Goal: Complete application form: Complete application form

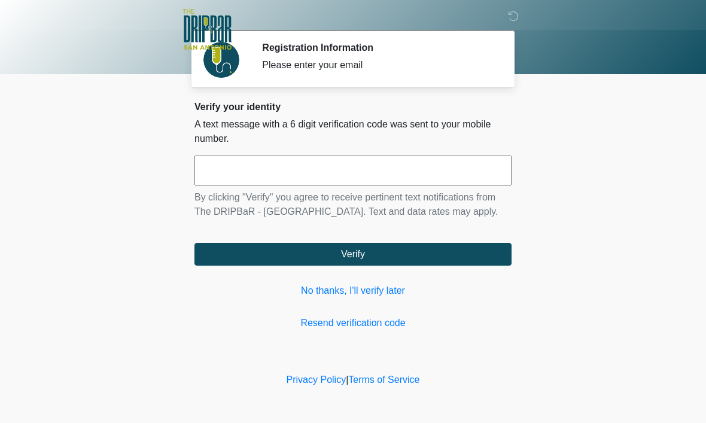
scroll to position [1, 0]
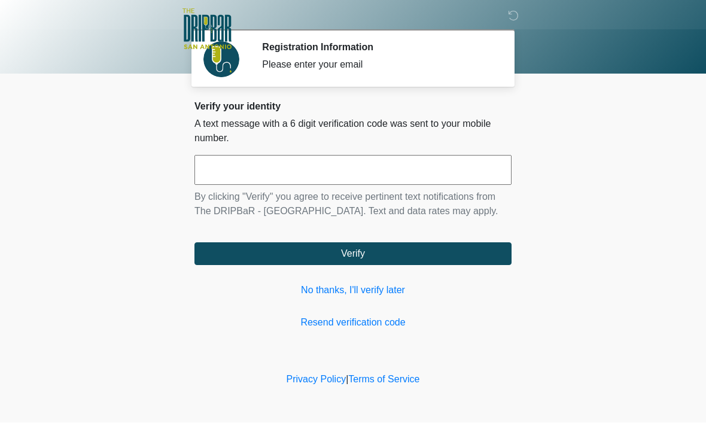
click at [372, 298] on link "No thanks, I'll verify later" at bounding box center [352, 291] width 317 height 14
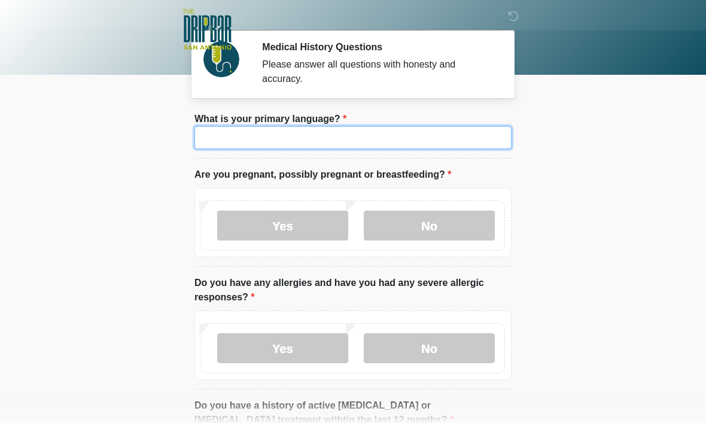
click at [357, 136] on input "What is your primary language?" at bounding box center [352, 137] width 317 height 23
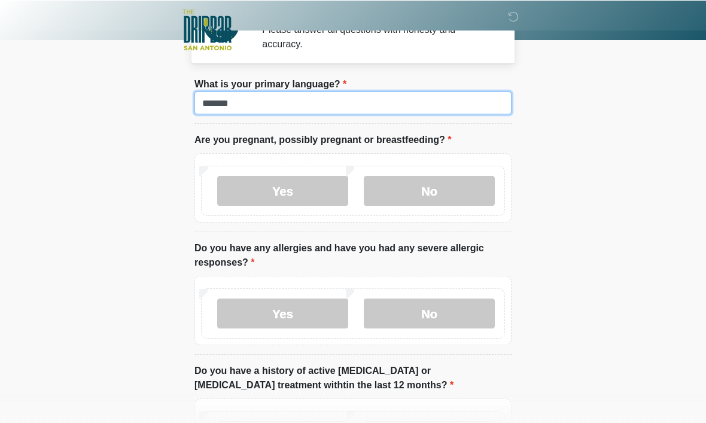
scroll to position [35, 0]
type input "*******"
click at [457, 188] on label "No" at bounding box center [429, 191] width 131 height 30
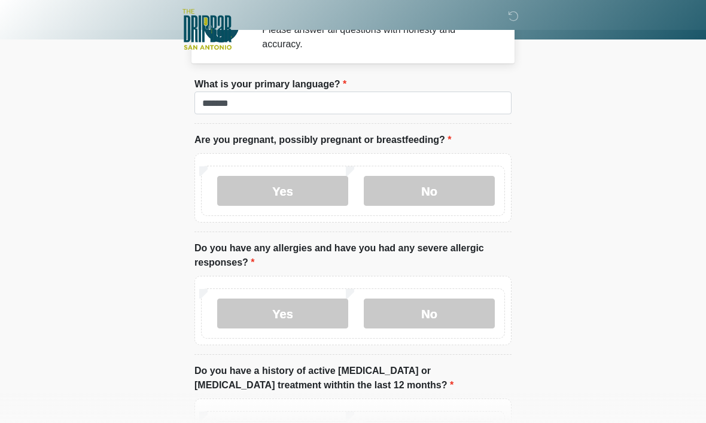
click at [456, 312] on label "No" at bounding box center [429, 314] width 131 height 30
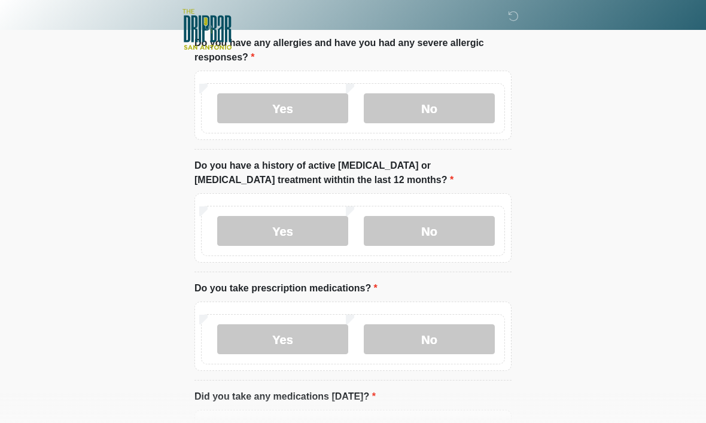
scroll to position [243, 0]
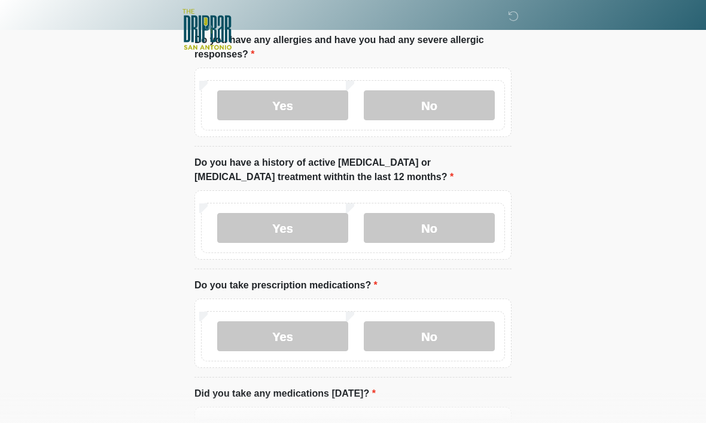
click at [454, 232] on label "No" at bounding box center [429, 228] width 131 height 30
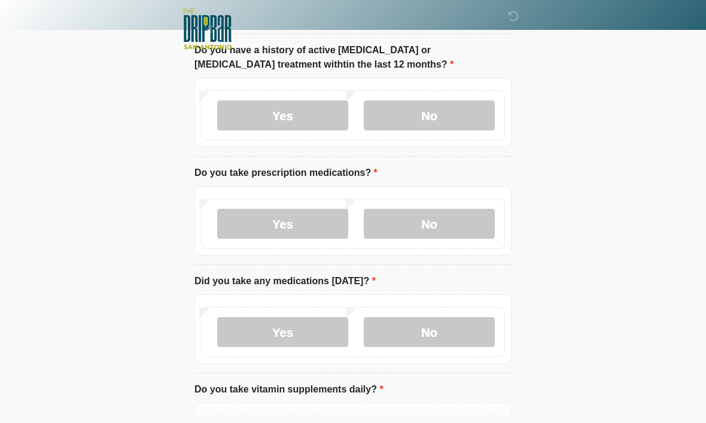
scroll to position [356, 0]
click at [309, 230] on label "Yes" at bounding box center [282, 224] width 131 height 30
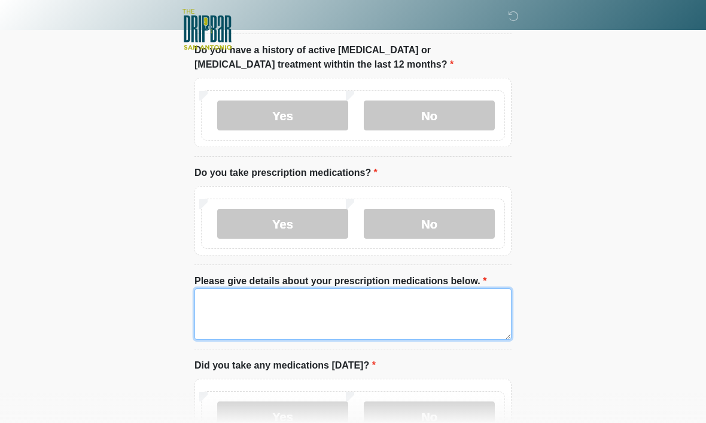
click at [339, 319] on textarea "Please give details about your prescription medications below." at bounding box center [352, 313] width 317 height 51
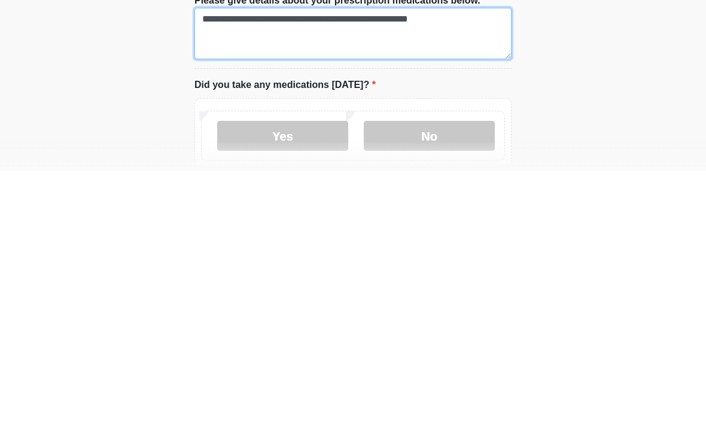
scroll to position [384, 0]
type textarea "**********"
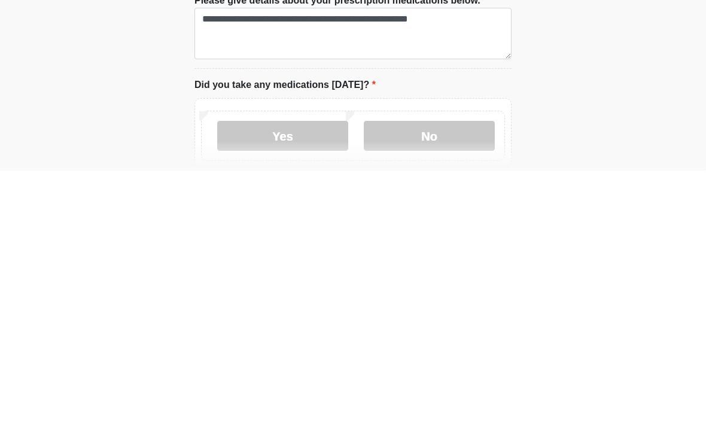
click at [318, 373] on label "Yes" at bounding box center [282, 388] width 131 height 30
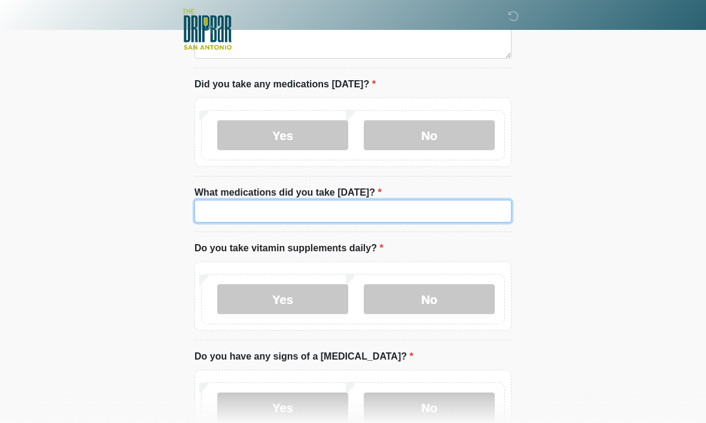
click at [422, 205] on input "What medications did you take [DATE]?" at bounding box center [352, 211] width 317 height 23
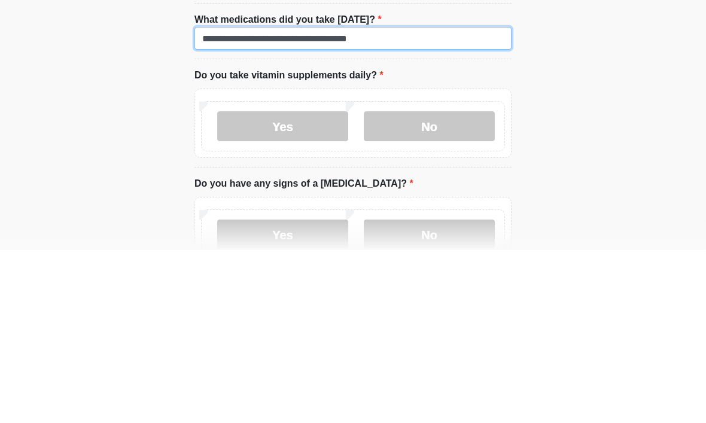
type input "**********"
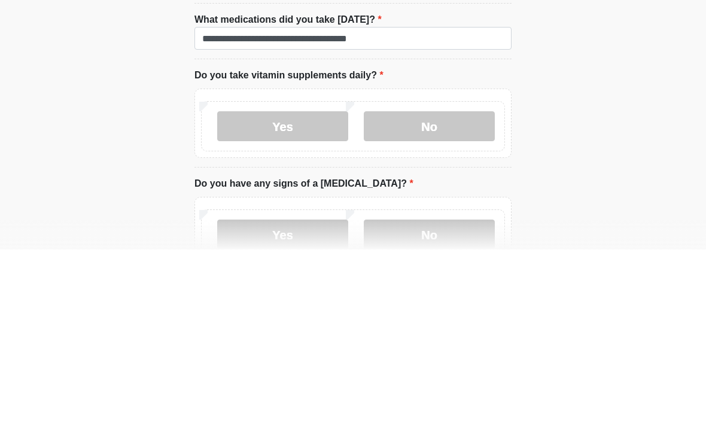
click at [466, 285] on label "No" at bounding box center [429, 300] width 131 height 30
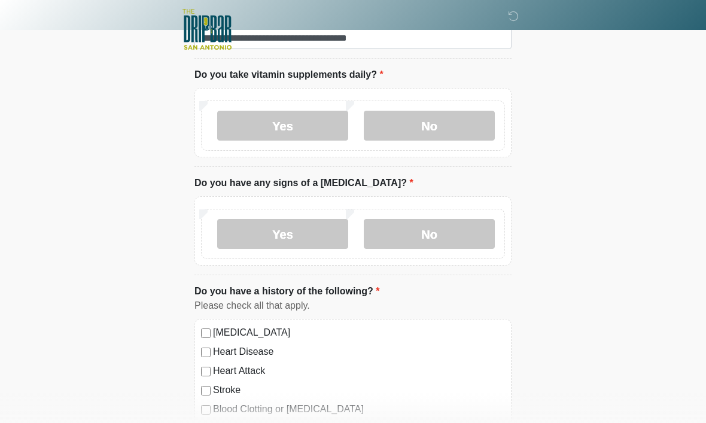
click at [452, 242] on label "No" at bounding box center [429, 234] width 131 height 30
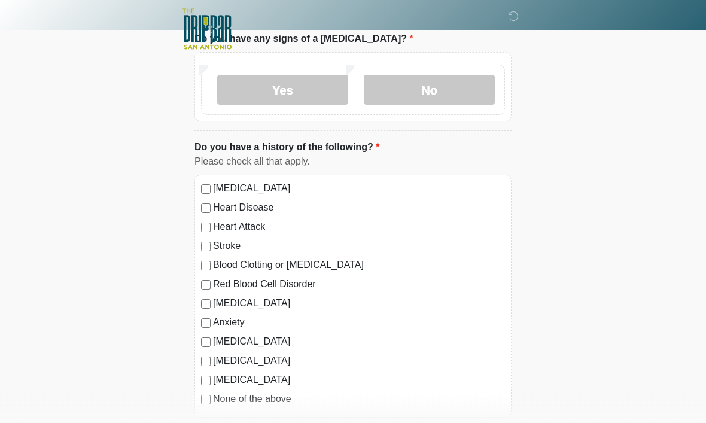
scroll to position [955, 0]
click at [220, 186] on label "[MEDICAL_DATA]" at bounding box center [359, 188] width 292 height 14
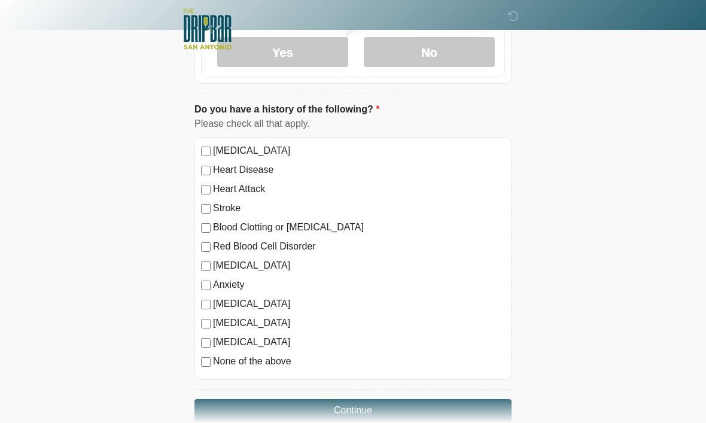
scroll to position [994, 0]
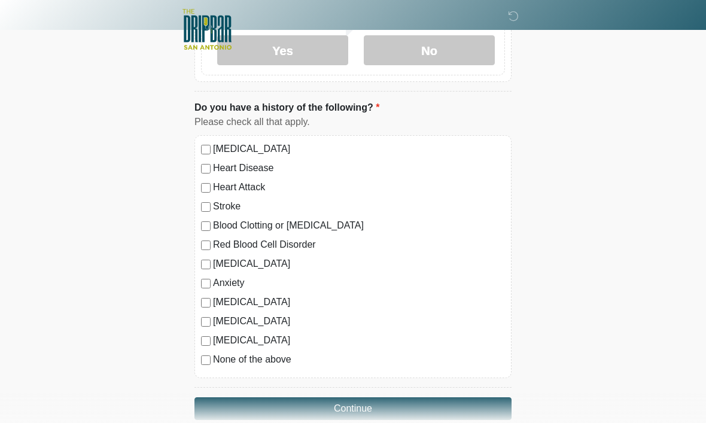
click at [208, 268] on div "[MEDICAL_DATA] Heart Disease Heart Attack Stroke Blood Clotting or [MEDICAL_DAT…" at bounding box center [352, 256] width 317 height 243
click at [443, 403] on button "Continue" at bounding box center [352, 408] width 317 height 23
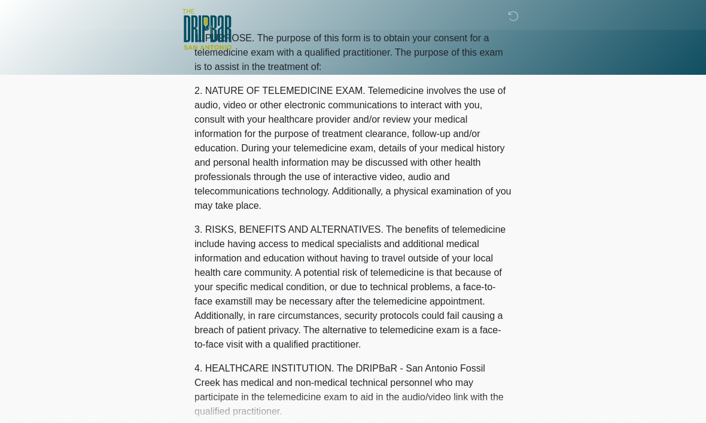
scroll to position [0, 0]
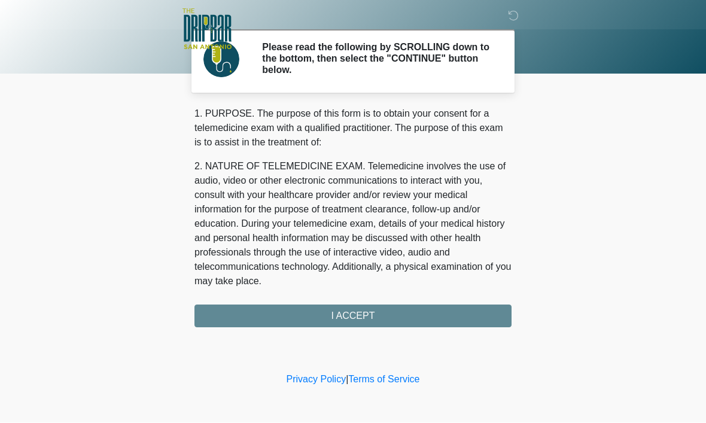
click at [476, 310] on div "1. PURPOSE. The purpose of this form is to obtain your consent for a telemedici…" at bounding box center [352, 217] width 317 height 221
click at [346, 316] on div "1. PURPOSE. The purpose of this form is to obtain your consent for a telemedici…" at bounding box center [352, 217] width 317 height 221
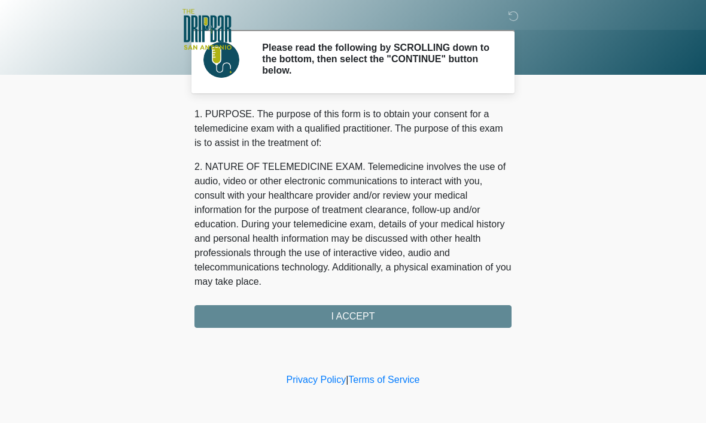
click at [377, 316] on div "1. PURPOSE. The purpose of this form is to obtain your consent for a telemedici…" at bounding box center [352, 217] width 317 height 221
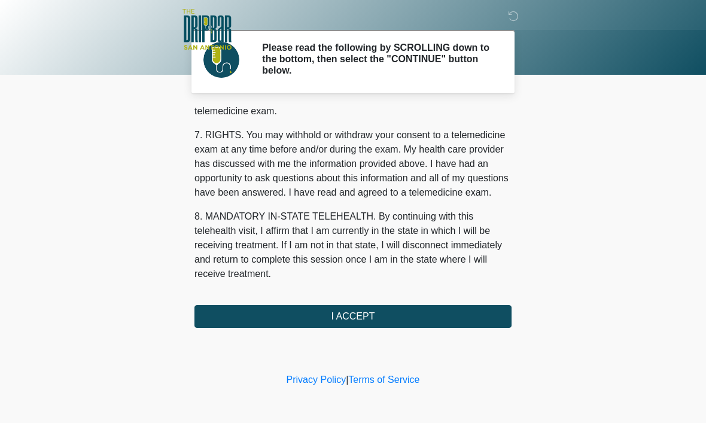
scroll to position [539, 0]
click at [371, 320] on button "I ACCEPT" at bounding box center [352, 316] width 317 height 23
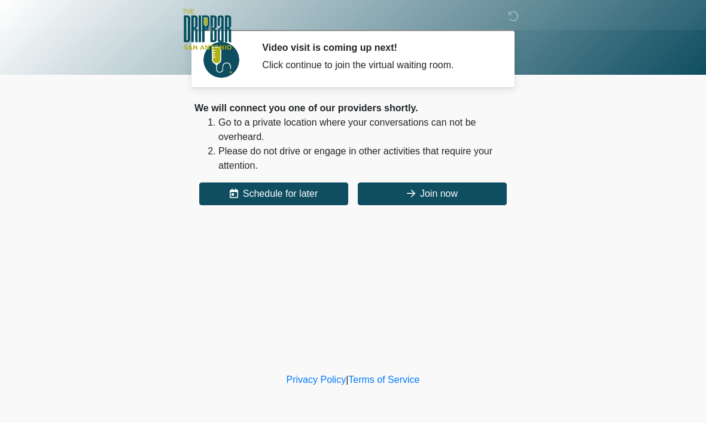
click at [428, 192] on button "Join now" at bounding box center [432, 193] width 149 height 23
